Goal: Task Accomplishment & Management: Use online tool/utility

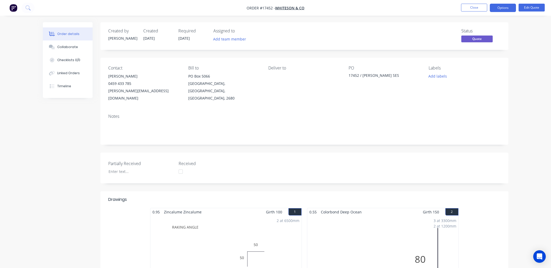
scroll to position [1042, 0]
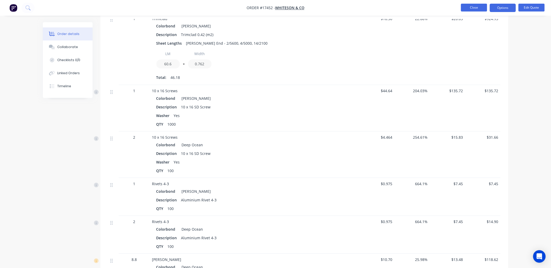
click at [477, 6] on button "Close" at bounding box center [474, 8] width 26 height 8
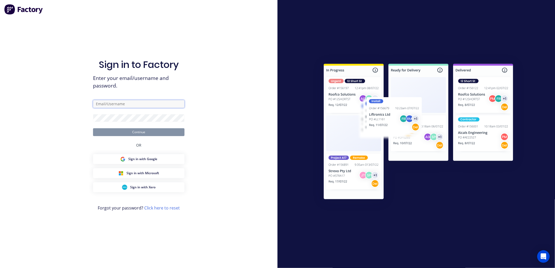
type input "[PERSON_NAME][EMAIL_ADDRESS][DOMAIN_NAME]"
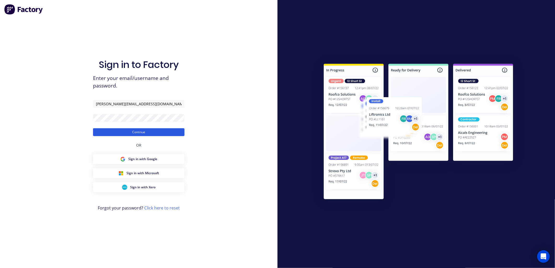
click at [162, 132] on button "Continue" at bounding box center [139, 132] width 92 height 8
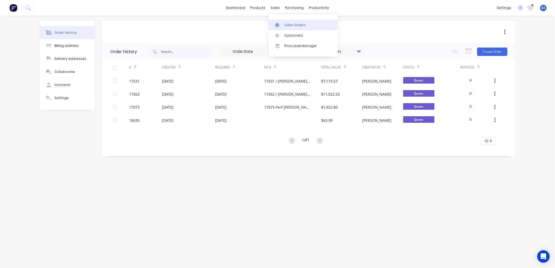
click at [288, 27] on div "Sales Orders" at bounding box center [295, 25] width 21 height 5
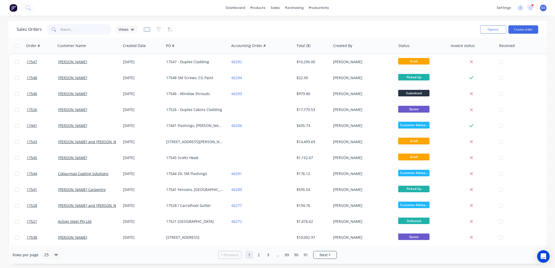
click at [80, 29] on input "text" at bounding box center [86, 29] width 51 height 10
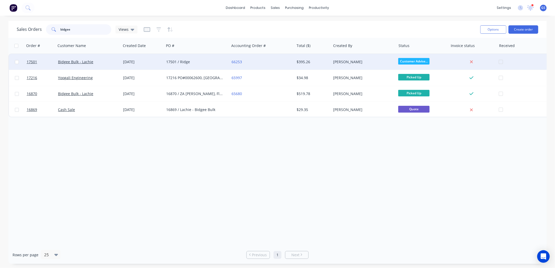
type input "bidgee"
click at [309, 61] on div "$395.26" at bounding box center [312, 61] width 31 height 5
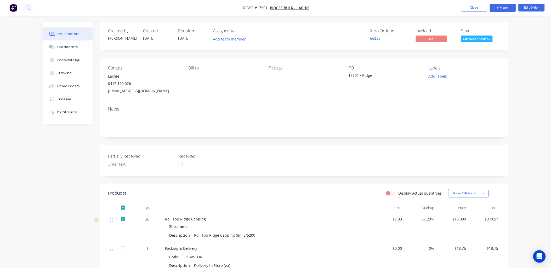
click at [506, 8] on button "Options" at bounding box center [503, 8] width 26 height 8
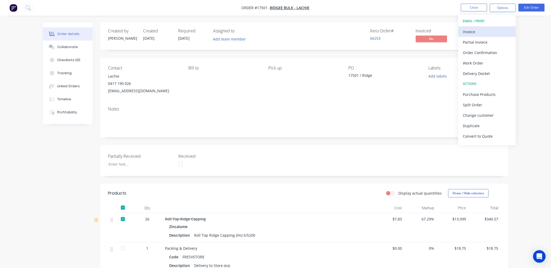
click at [468, 31] on div "Invoice" at bounding box center [487, 32] width 48 height 8
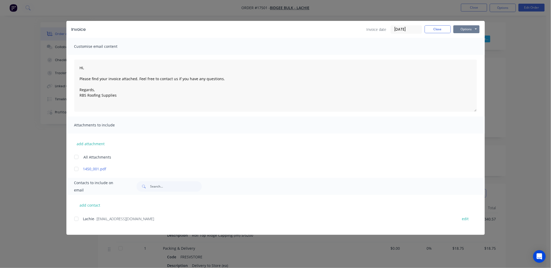
click at [468, 31] on button "Options" at bounding box center [466, 29] width 26 height 8
click at [470, 45] on button "Print" at bounding box center [469, 47] width 33 height 9
type textarea "Hi, Please find your invoice attached. Feel free to contact us if you have any …"
